Goal: Transaction & Acquisition: Download file/media

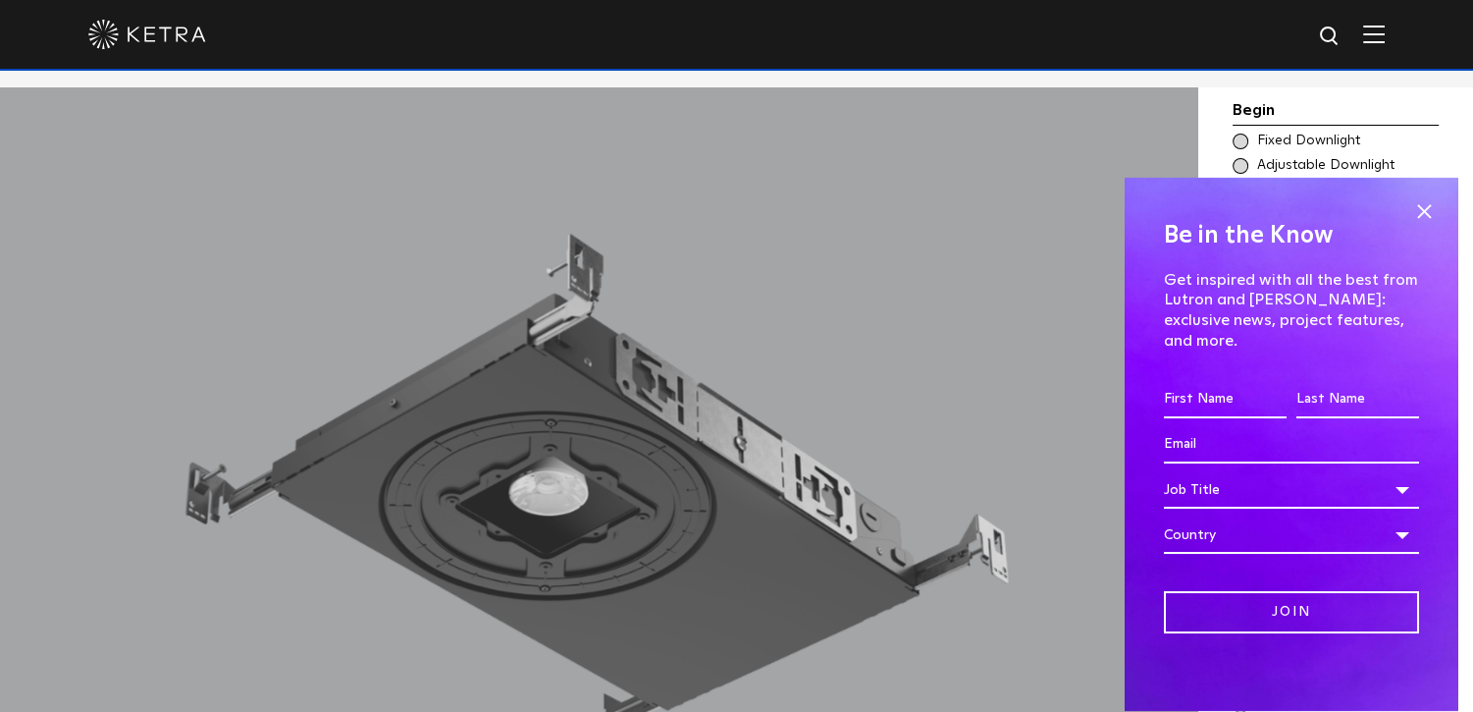
scroll to position [1584, 0]
click at [1423, 219] on span at bounding box center [1423, 211] width 29 height 29
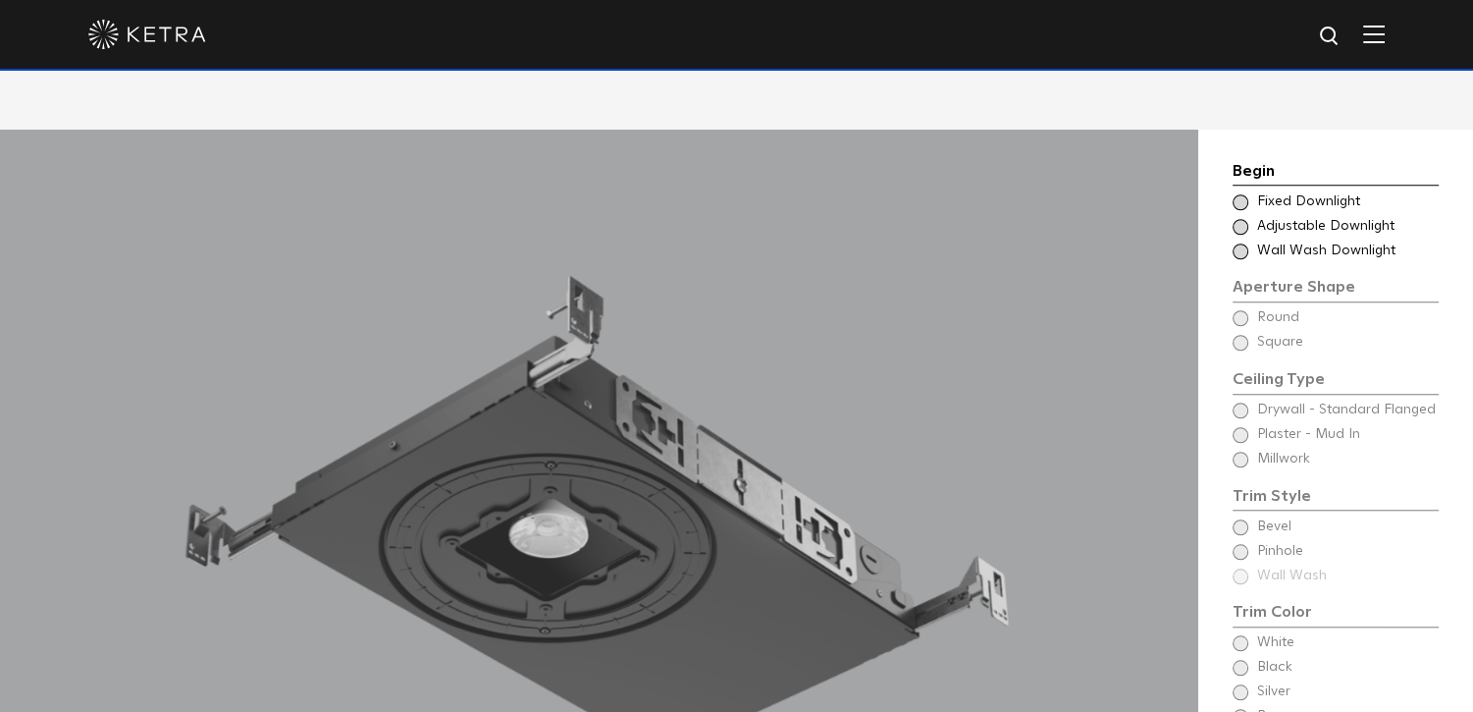
scroll to position [1570, 0]
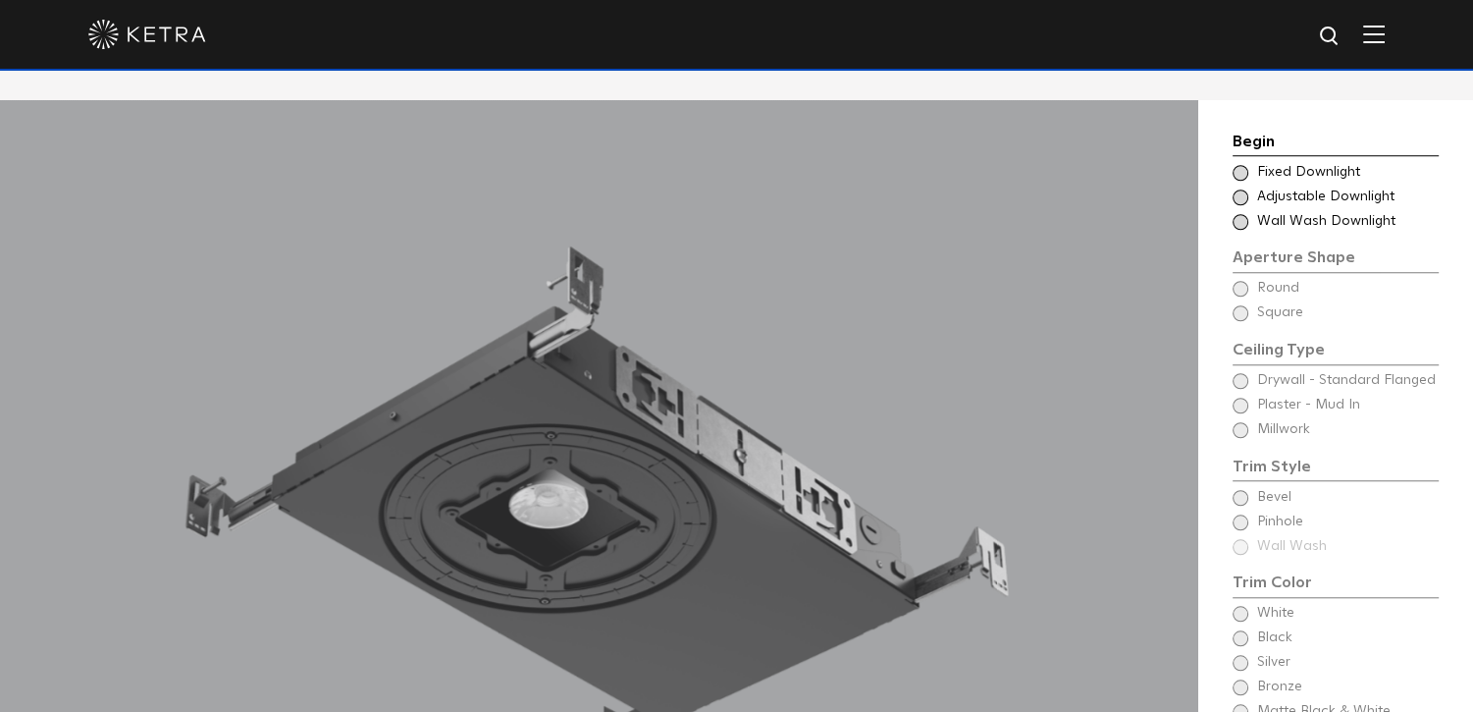
click at [1243, 356] on div "Begin Choose Aperture Shape Fixed Downlight Choose Aperture Shape Adjustable Do…" at bounding box center [1336, 467] width 206 height 675
click at [1241, 352] on div "Begin Choose Aperture Shape Fixed Downlight Choose Aperture Shape Adjustable Do…" at bounding box center [1336, 467] width 206 height 675
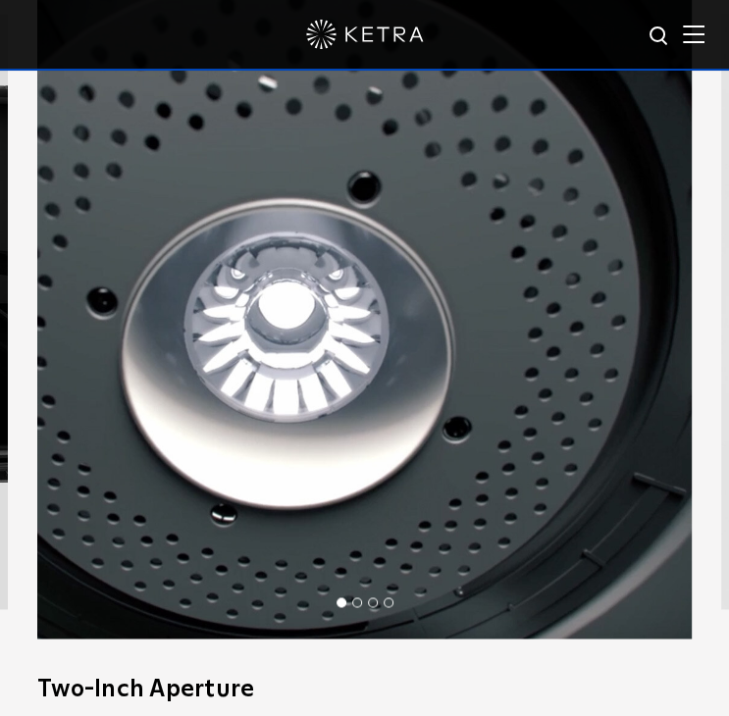
scroll to position [1080, 0]
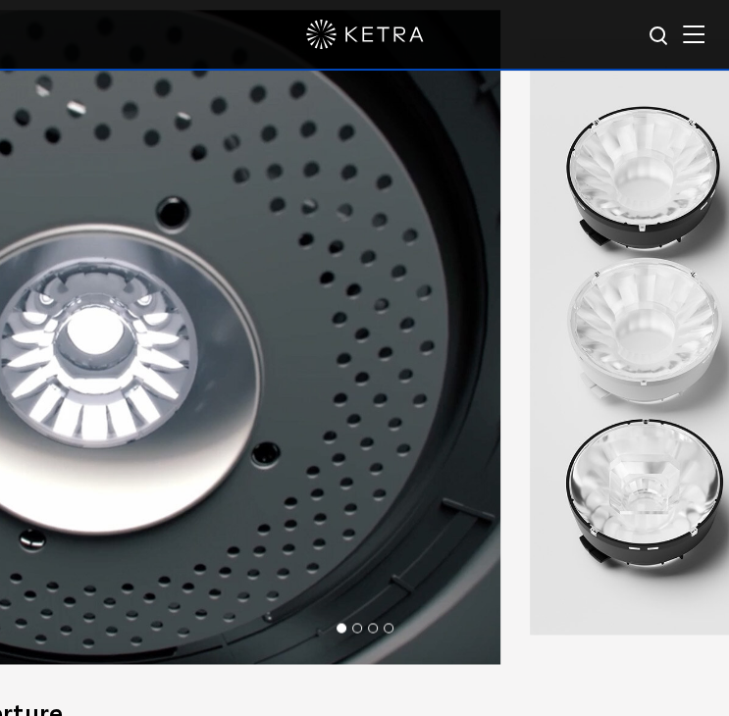
drag, startPoint x: 534, startPoint y: 533, endPoint x: 308, endPoint y: 540, distance: 225.8
click at [308, 540] on img at bounding box center [173, 337] width 655 height 655
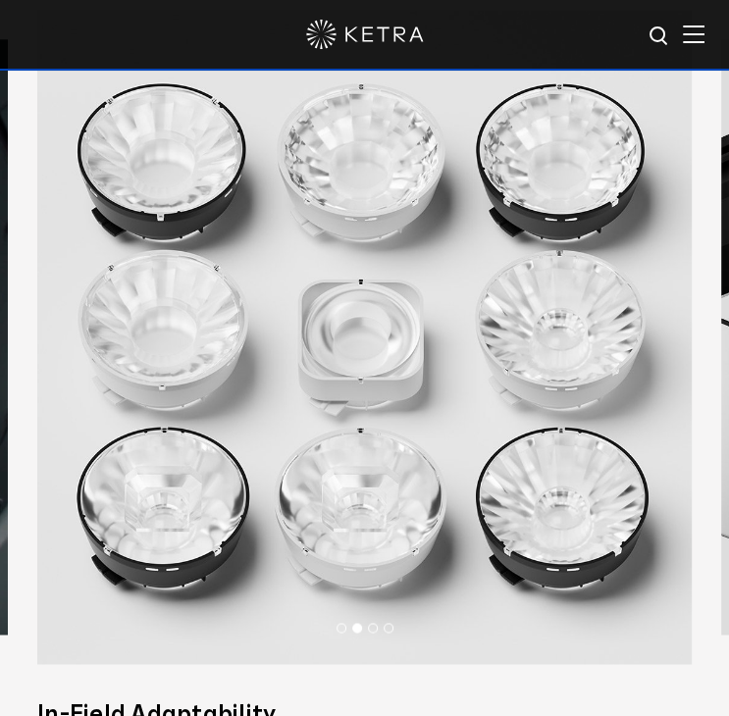
drag, startPoint x: 600, startPoint y: 504, endPoint x: 358, endPoint y: 496, distance: 241.6
click at [359, 497] on img at bounding box center [364, 337] width 655 height 655
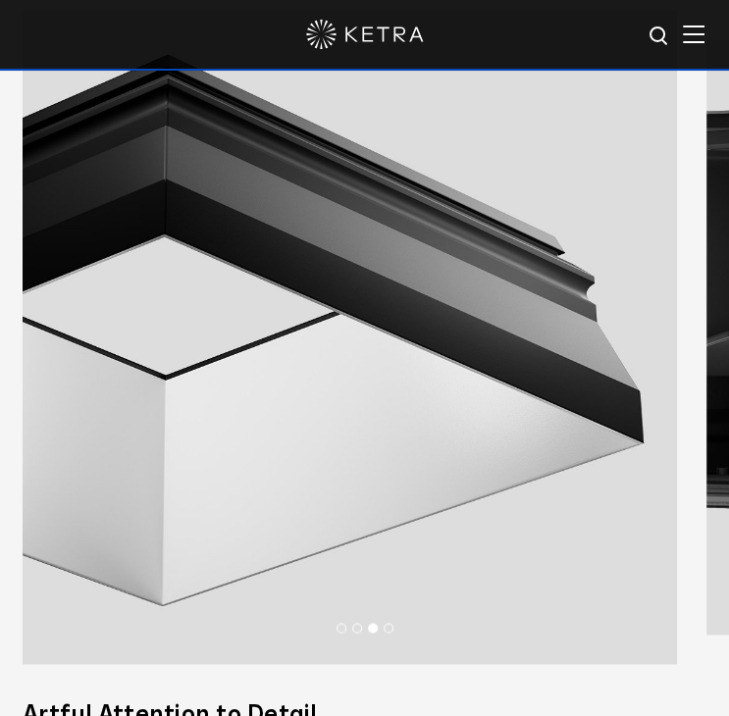
drag, startPoint x: 583, startPoint y: 488, endPoint x: 218, endPoint y: 447, distance: 367.4
click at [246, 449] on img at bounding box center [350, 337] width 655 height 655
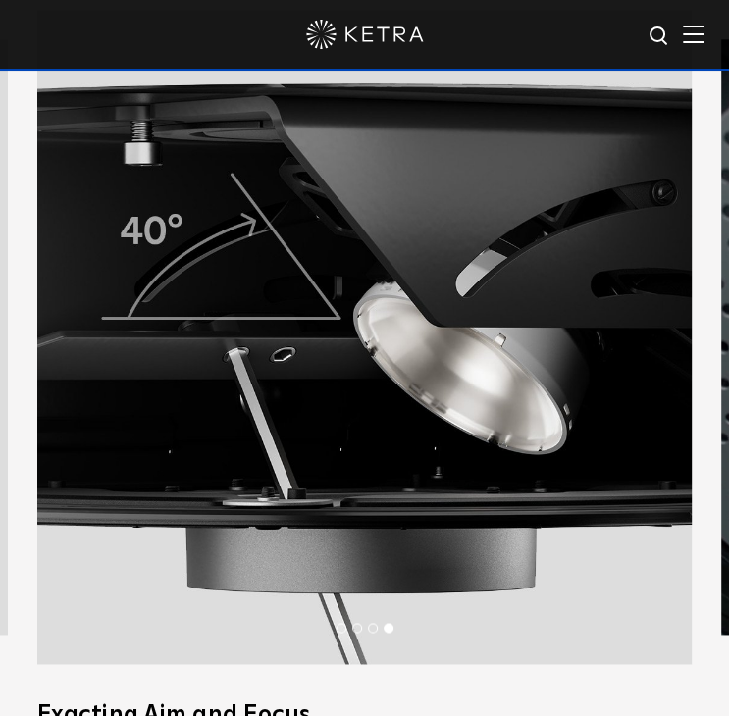
drag, startPoint x: 596, startPoint y: 482, endPoint x: 13, endPoint y: 368, distance: 594.0
click at [126, 388] on img at bounding box center [364, 337] width 655 height 655
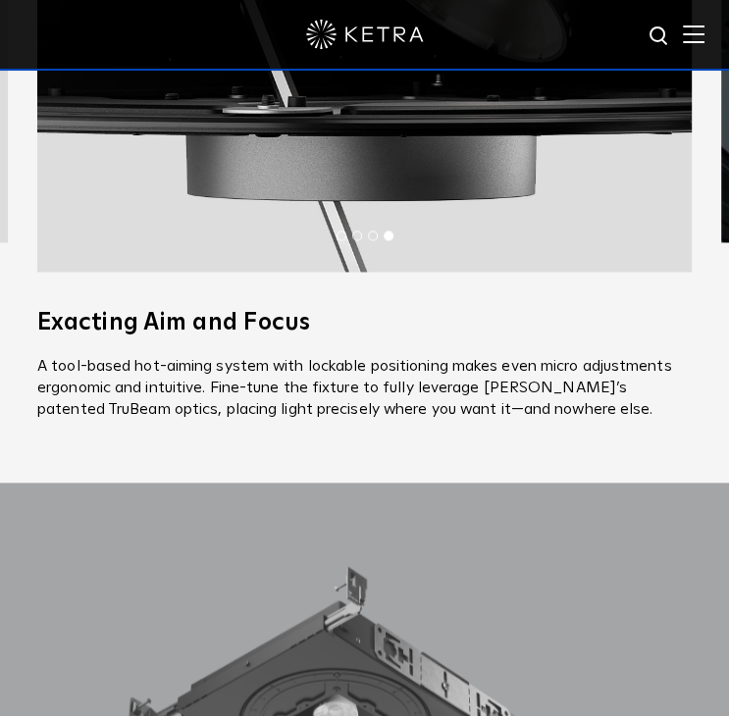
drag, startPoint x: 507, startPoint y: 209, endPoint x: 748, endPoint y: 239, distance: 242.3
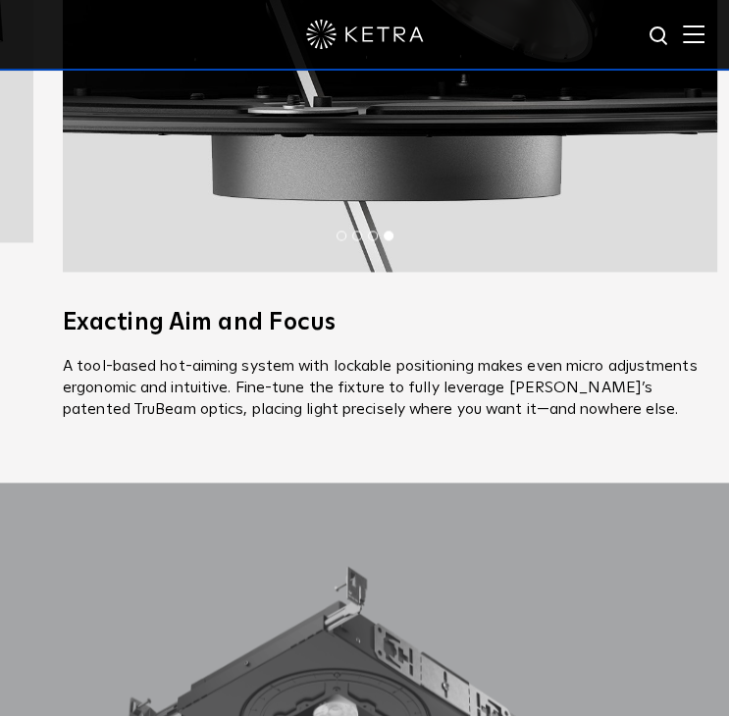
drag, startPoint x: 218, startPoint y: 183, endPoint x: 748, endPoint y: 188, distance: 530.0
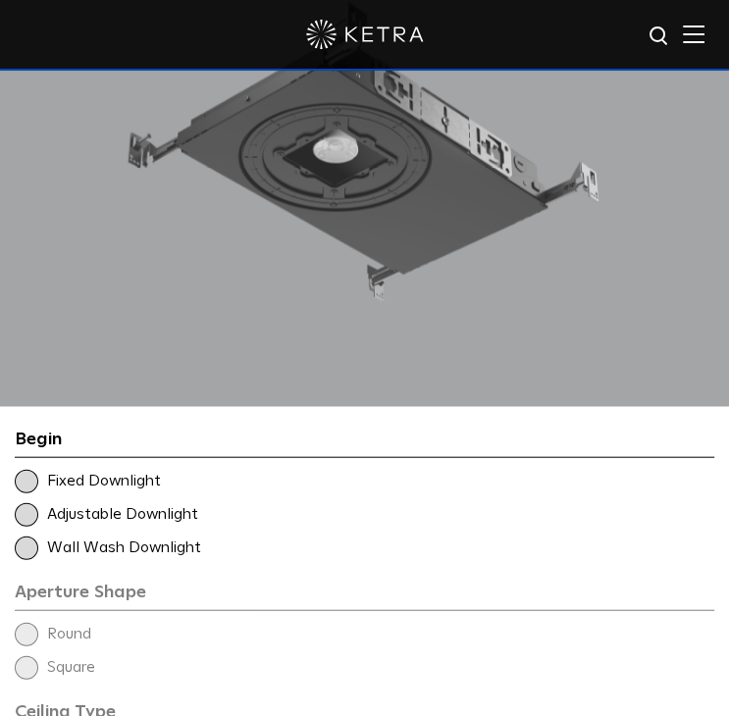
scroll to position [1963, 0]
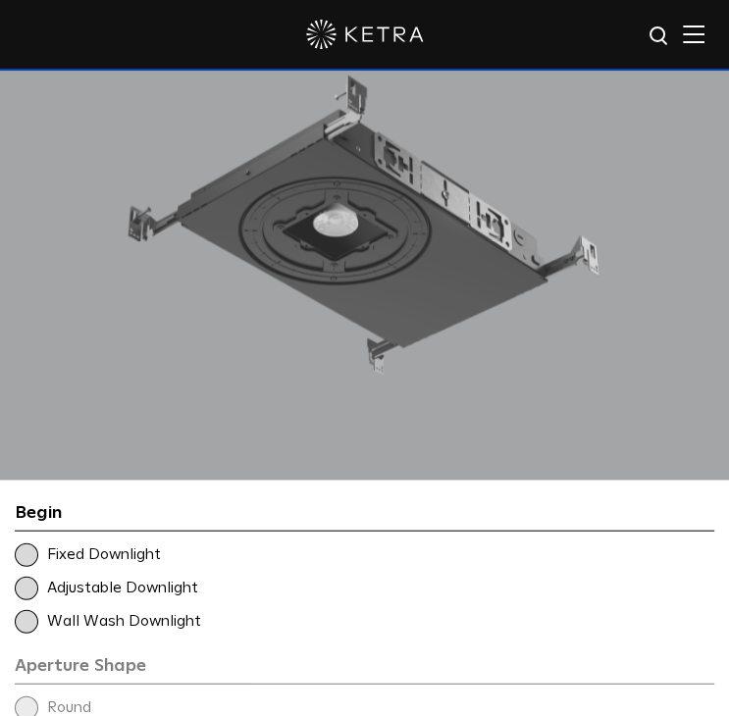
click at [26, 623] on span at bounding box center [27, 622] width 24 height 24
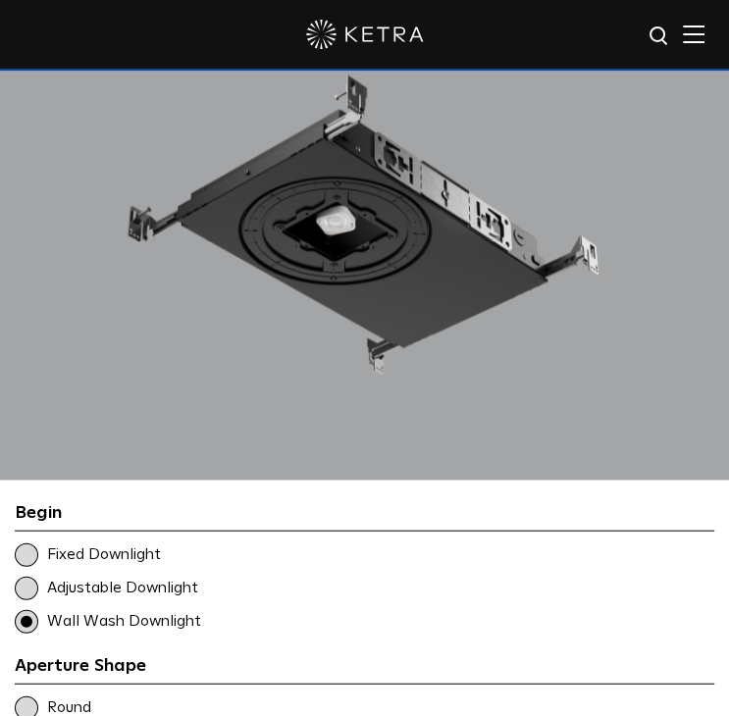
click at [26, 623] on span at bounding box center [27, 622] width 24 height 24
click at [24, 550] on span at bounding box center [27, 556] width 24 height 24
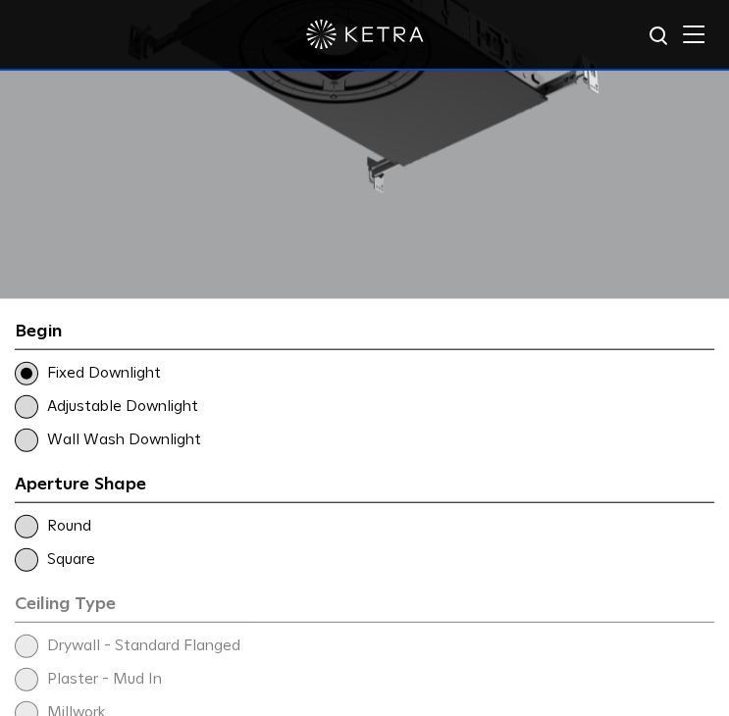
scroll to position [2159, 0]
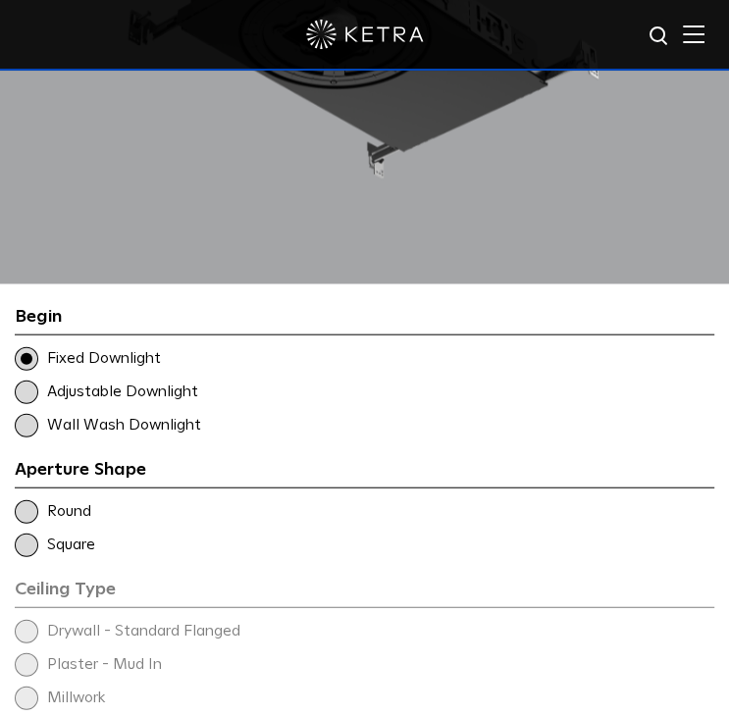
click at [26, 511] on span at bounding box center [27, 513] width 24 height 24
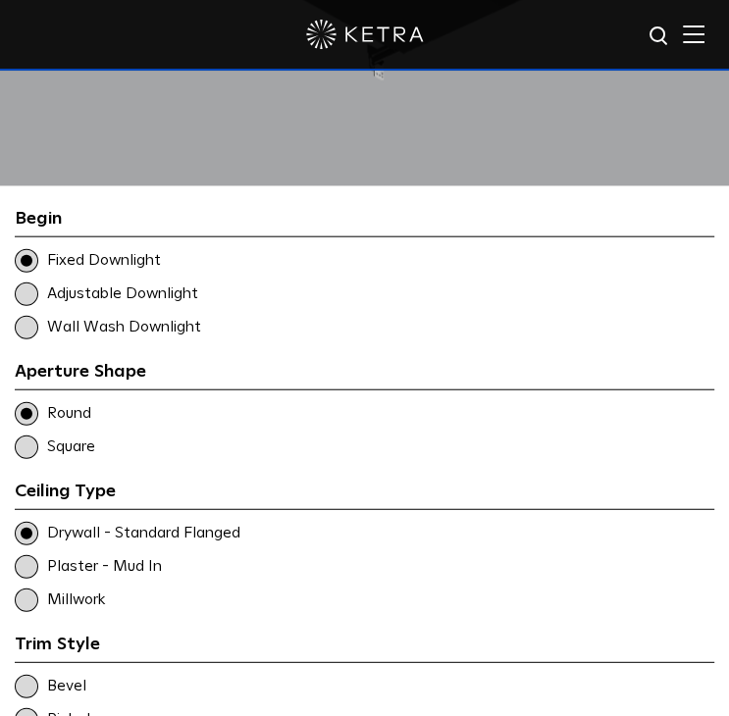
scroll to position [2356, 0]
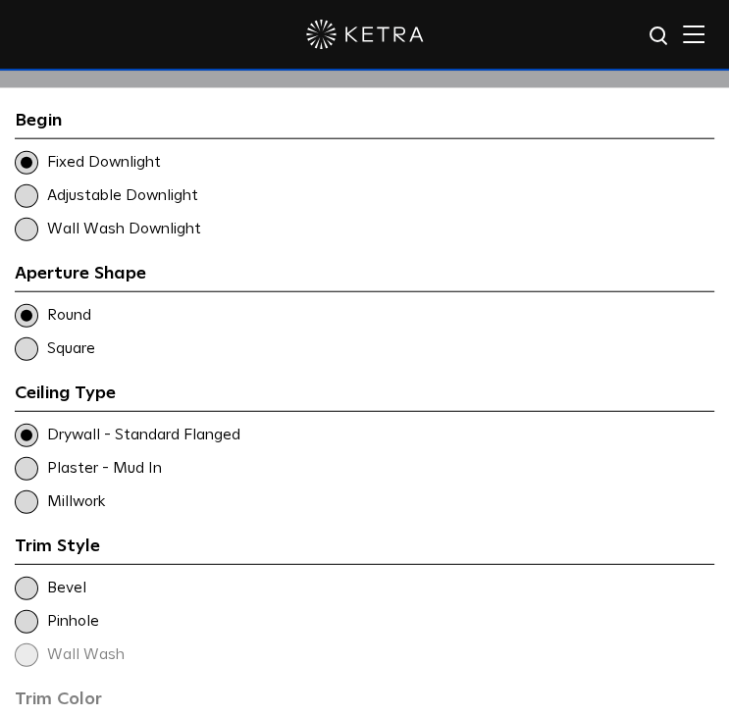
click at [24, 463] on span at bounding box center [27, 469] width 24 height 24
click at [27, 429] on span at bounding box center [27, 436] width 24 height 24
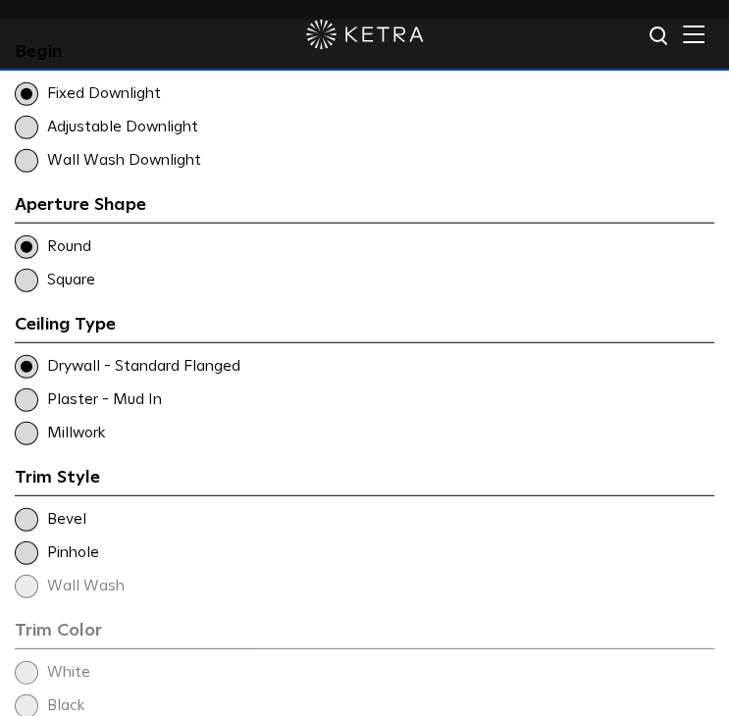
scroll to position [2454, 0]
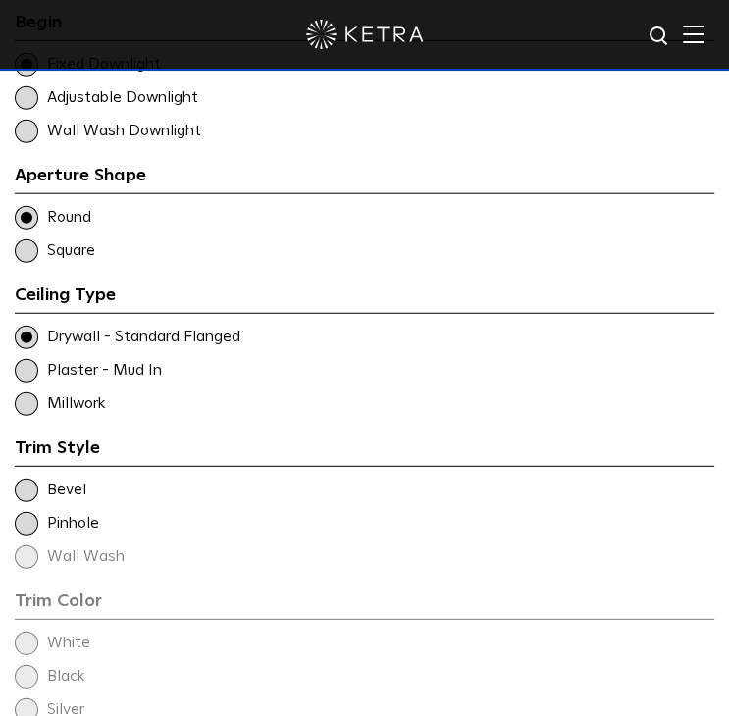
click at [23, 488] on span at bounding box center [27, 491] width 24 height 24
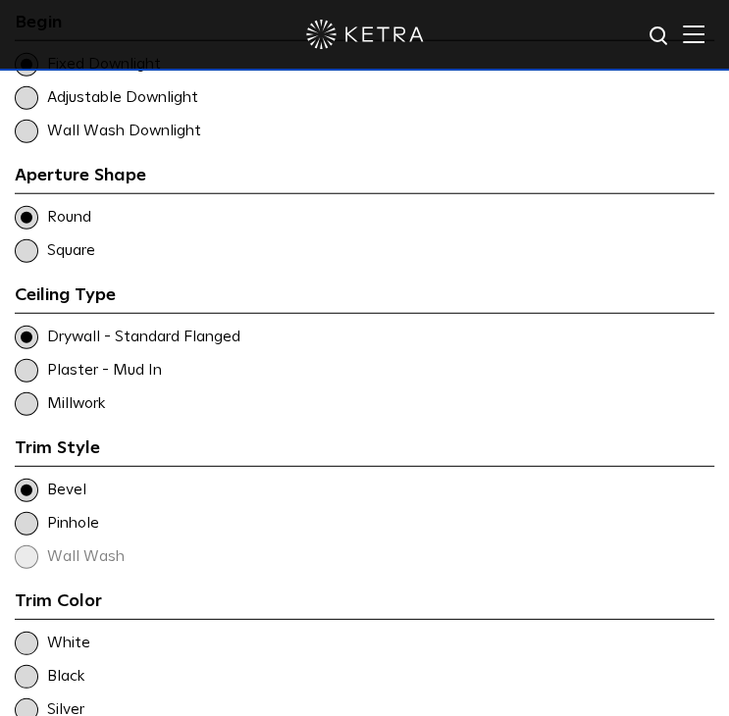
click at [29, 519] on span at bounding box center [27, 524] width 24 height 24
click at [30, 490] on span at bounding box center [27, 491] width 24 height 24
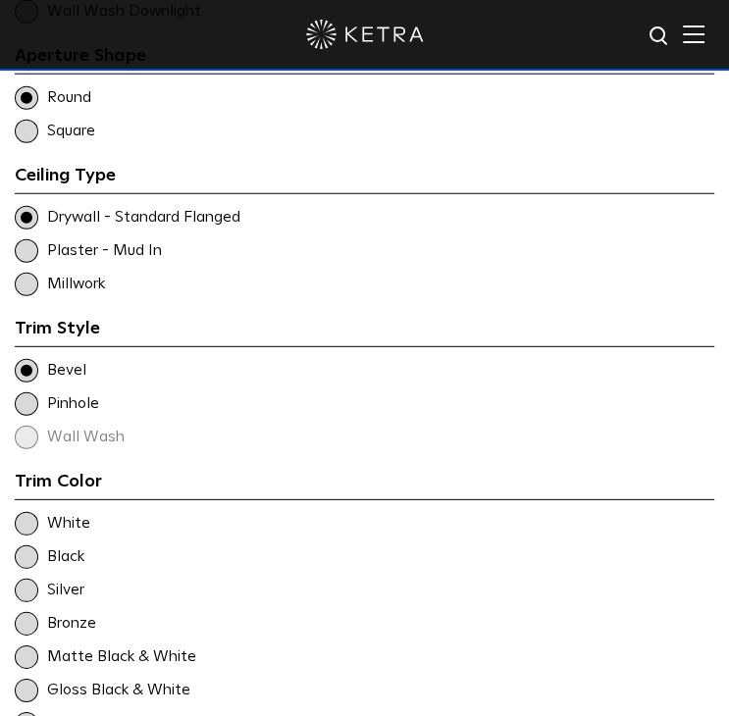
scroll to position [2650, 0]
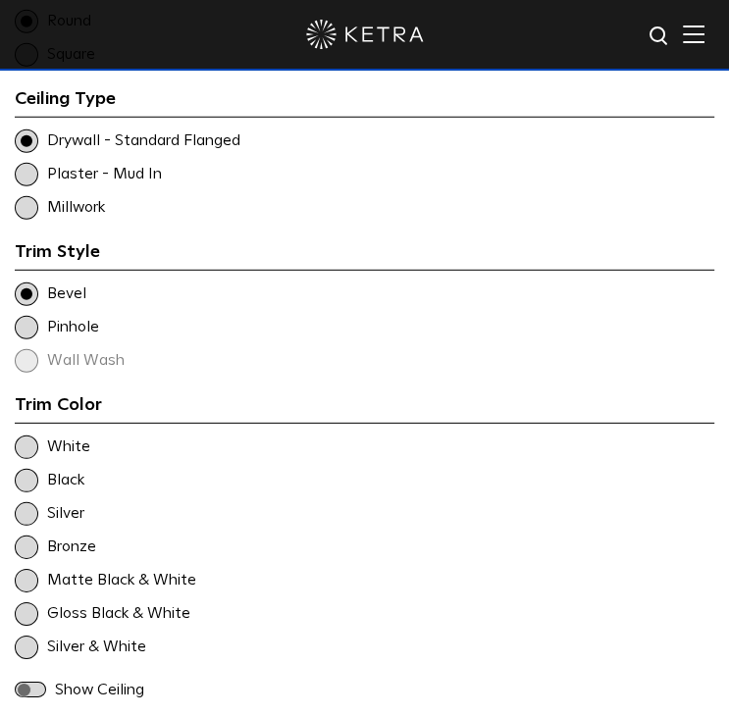
click at [26, 445] on span at bounding box center [27, 448] width 24 height 24
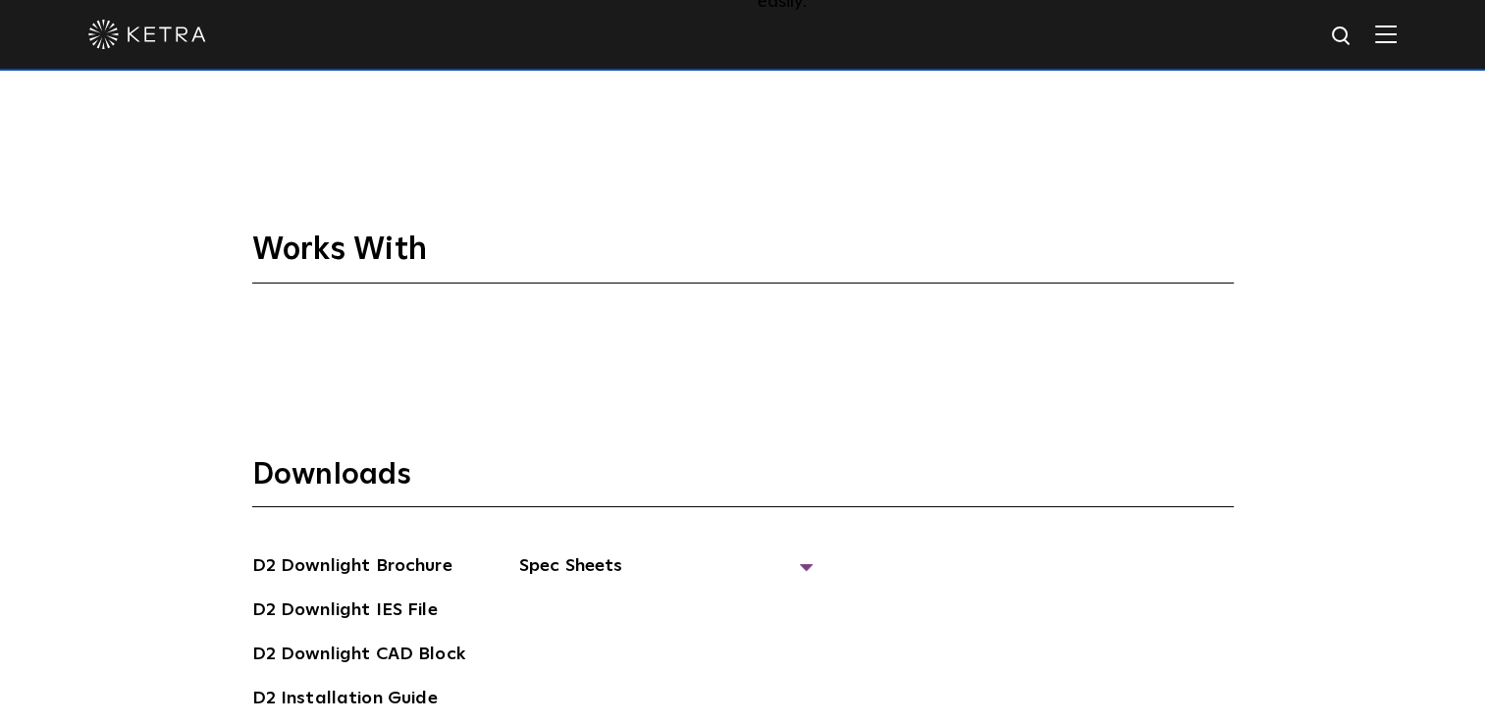
scroll to position [4715, 0]
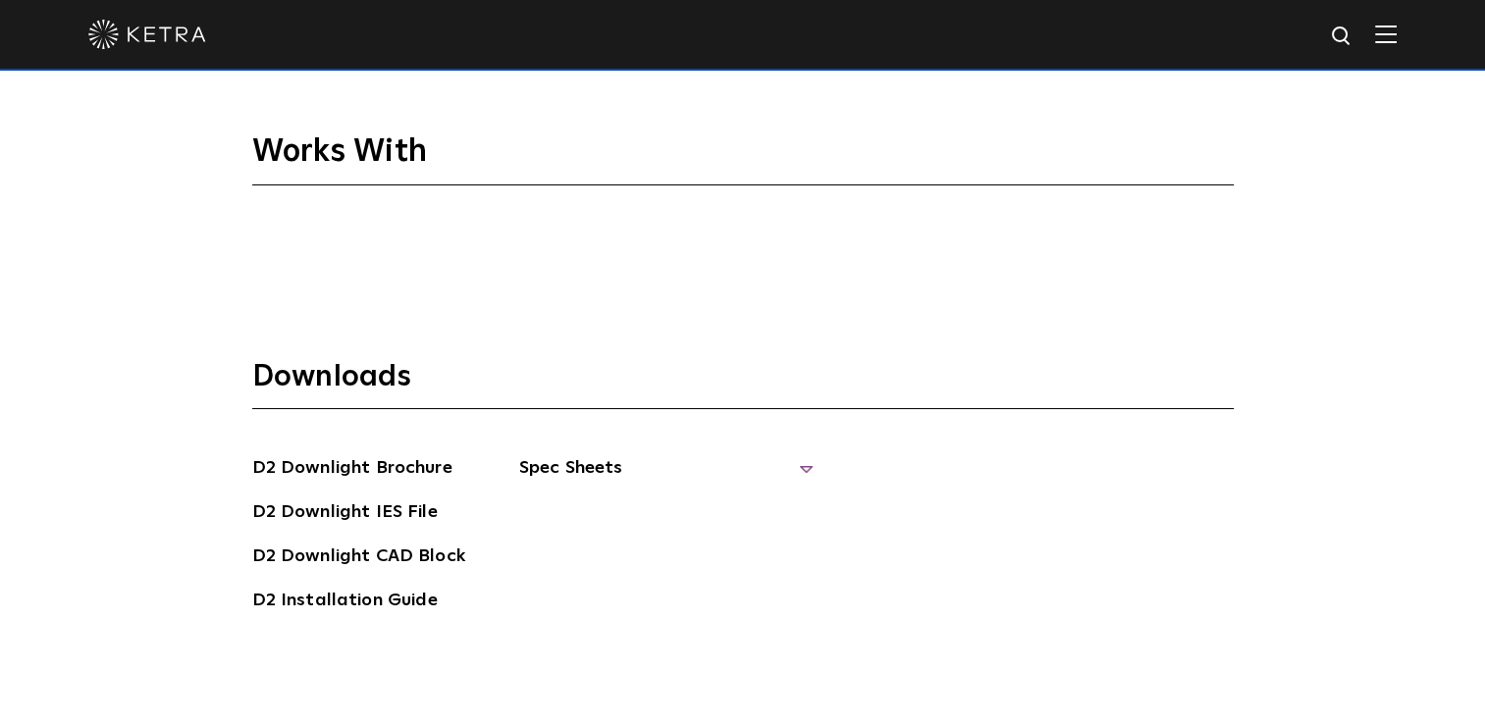
click at [797, 454] on span "Spec Sheets" at bounding box center [666, 475] width 294 height 43
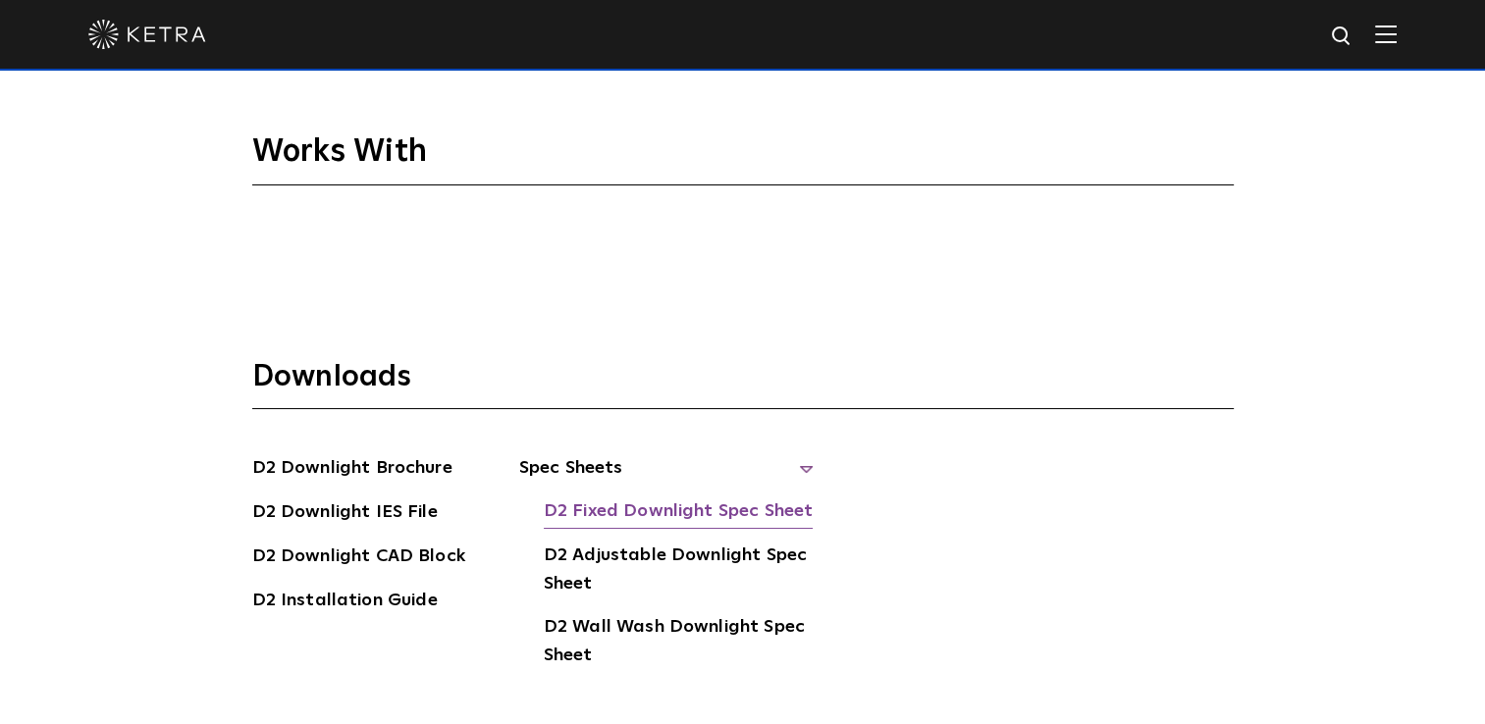
click at [716, 498] on link "D2 Fixed Downlight Spec Sheet" at bounding box center [678, 513] width 269 height 31
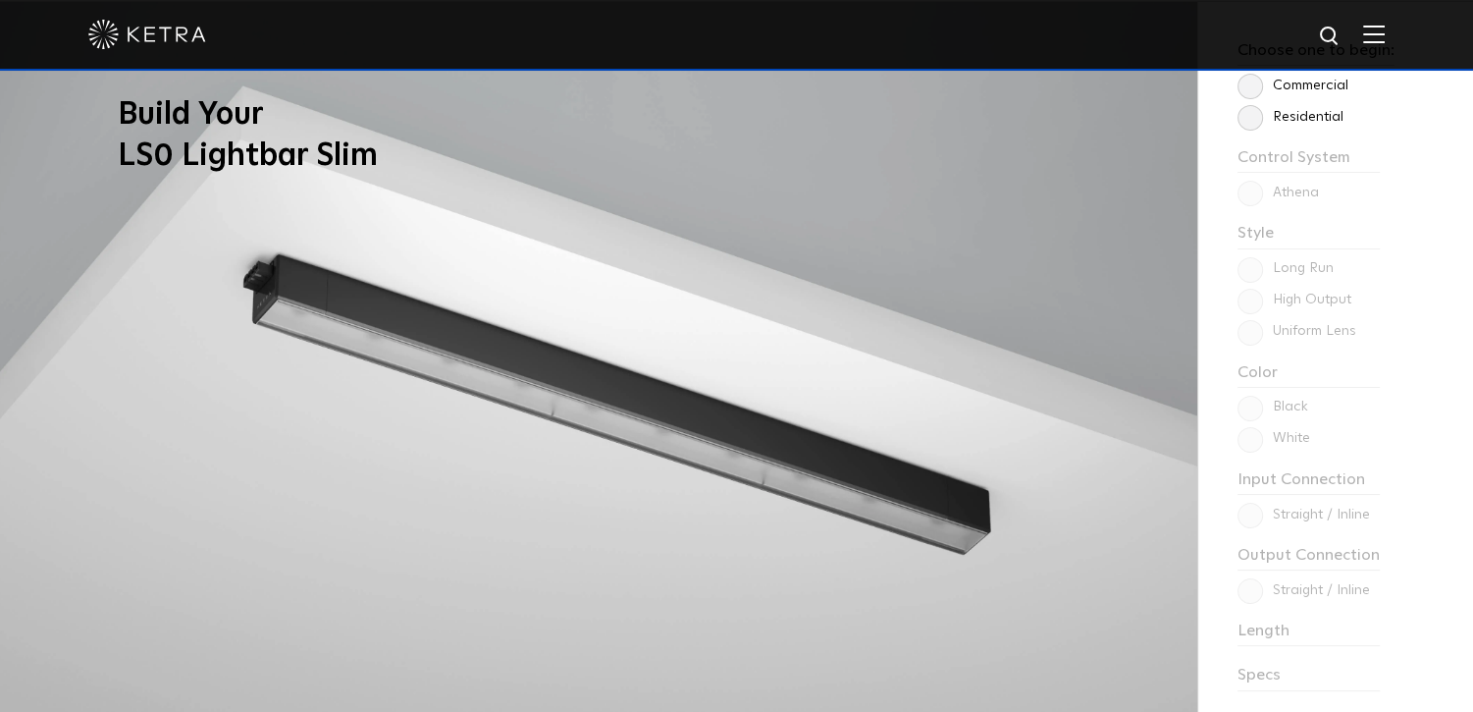
scroll to position [1610, 0]
drag, startPoint x: 804, startPoint y: 159, endPoint x: 715, endPoint y: 93, distance: 110.9
click at [715, 93] on div "Build Your LS0 Lightbar Slim Style" at bounding box center [736, 377] width 1473 height 748
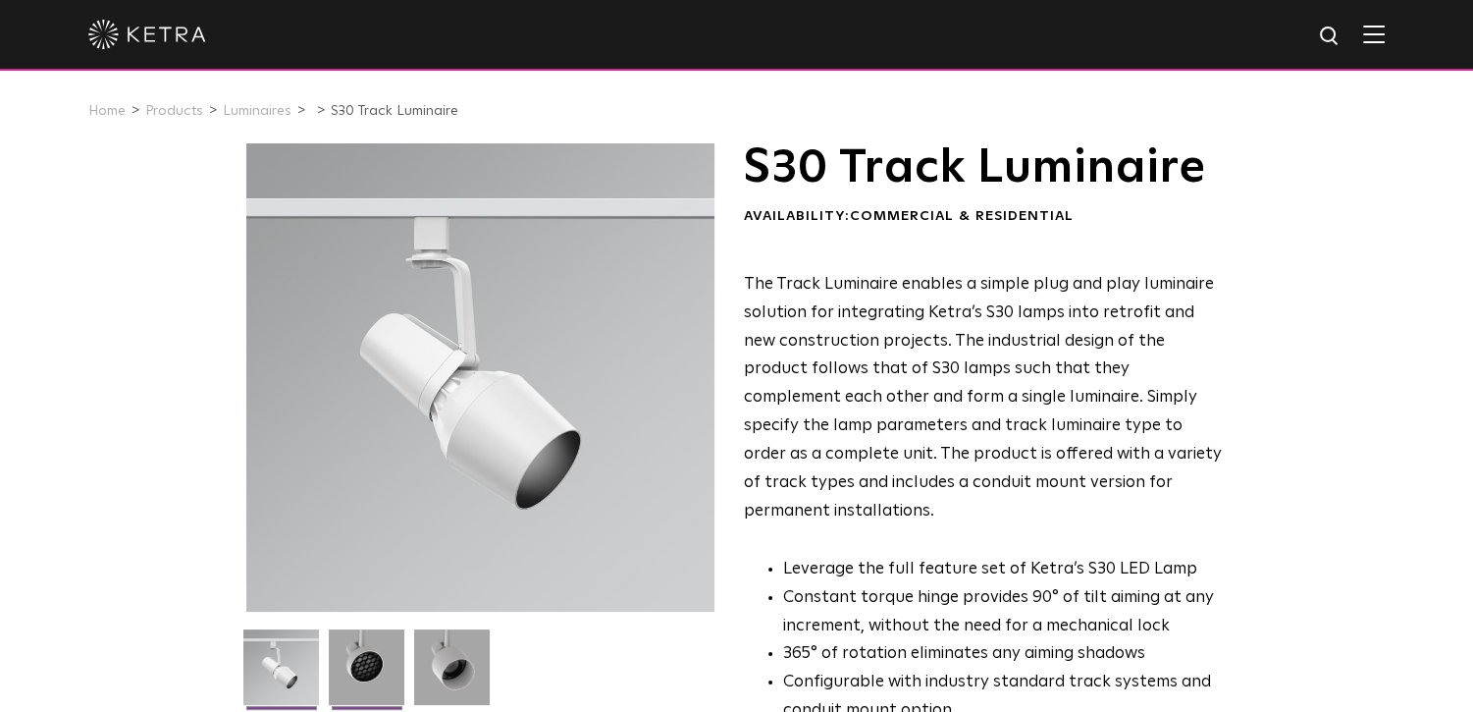
click at [368, 656] on img at bounding box center [367, 674] width 76 height 90
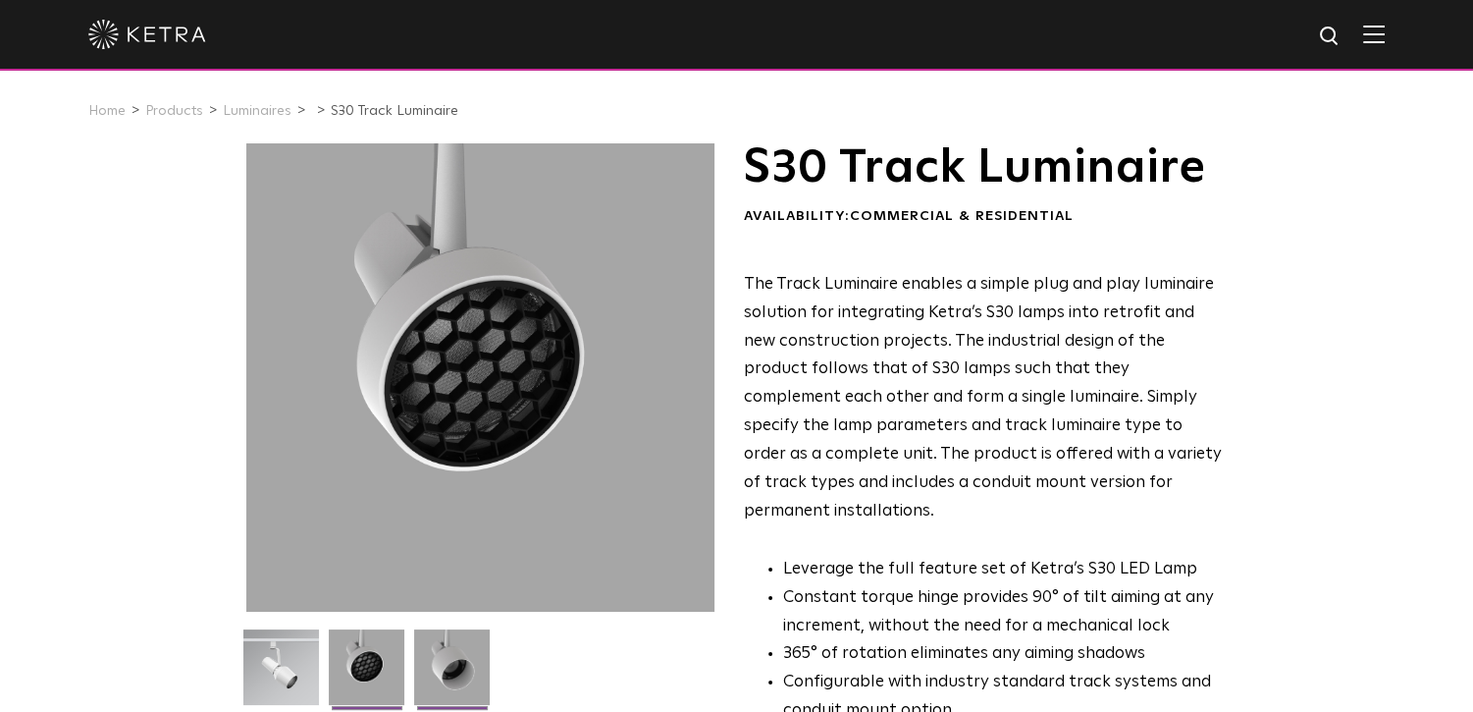
click at [461, 657] on img at bounding box center [452, 674] width 76 height 90
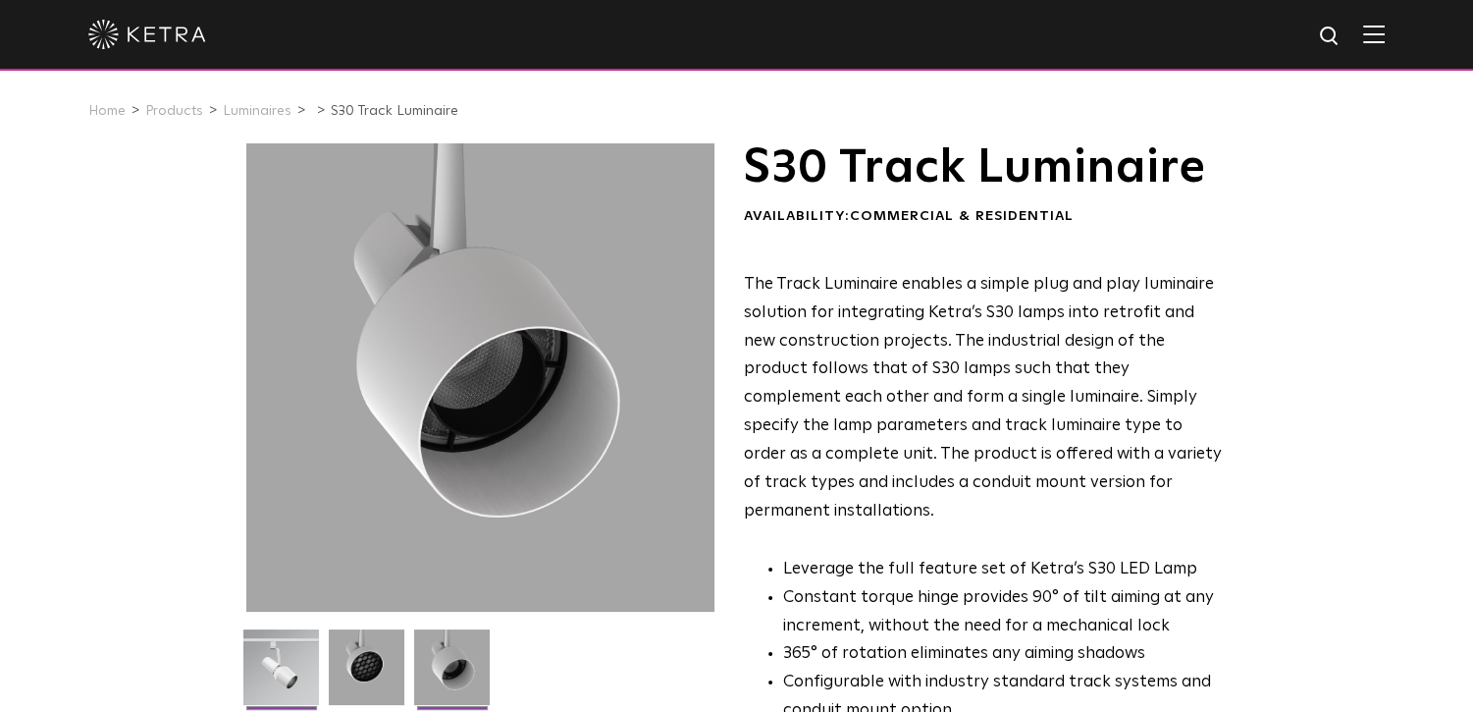
click at [304, 661] on img at bounding box center [281, 674] width 76 height 90
